Goal: Information Seeking & Learning: Learn about a topic

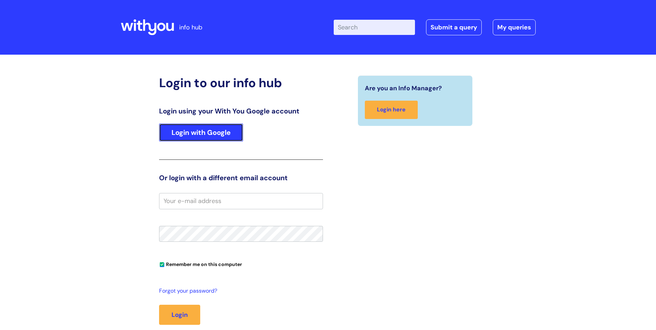
click at [193, 135] on link "Login with Google" at bounding box center [201, 132] width 84 height 18
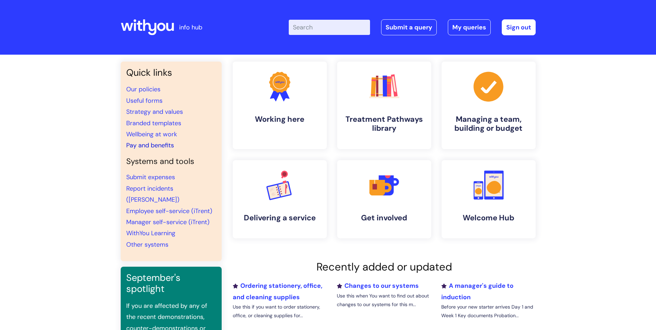
click at [145, 142] on link "Pay and benefits" at bounding box center [150, 145] width 48 height 8
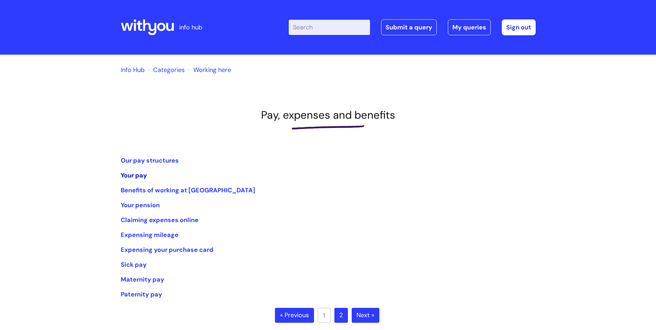
click at [136, 175] on link "Your pay" at bounding box center [134, 175] width 26 height 8
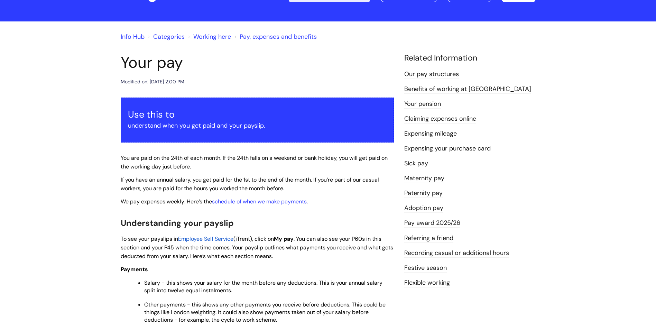
scroll to position [69, 0]
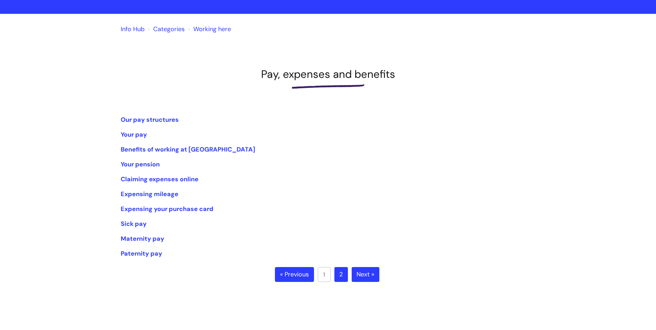
scroll to position [104, 0]
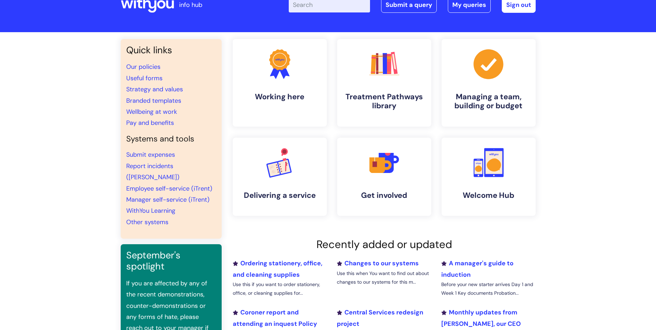
scroll to position [35, 0]
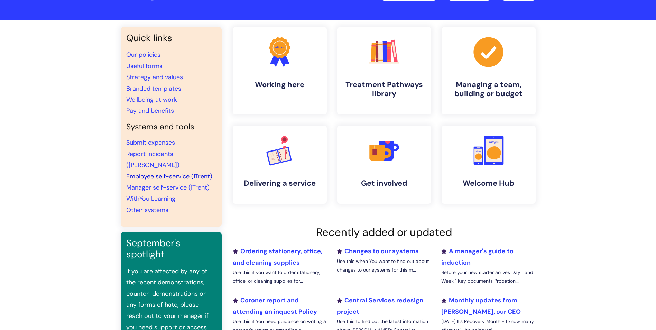
click at [149, 172] on link "Employee self-service (iTrent)" at bounding box center [169, 176] width 86 height 8
